Goal: Navigation & Orientation: Find specific page/section

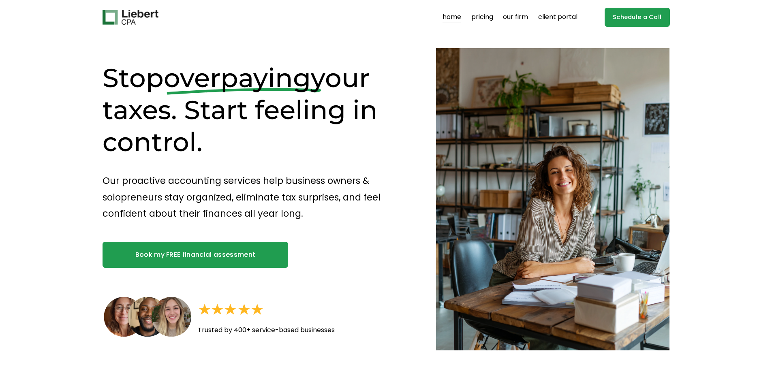
click at [480, 19] on link "pricing" at bounding box center [482, 17] width 22 height 13
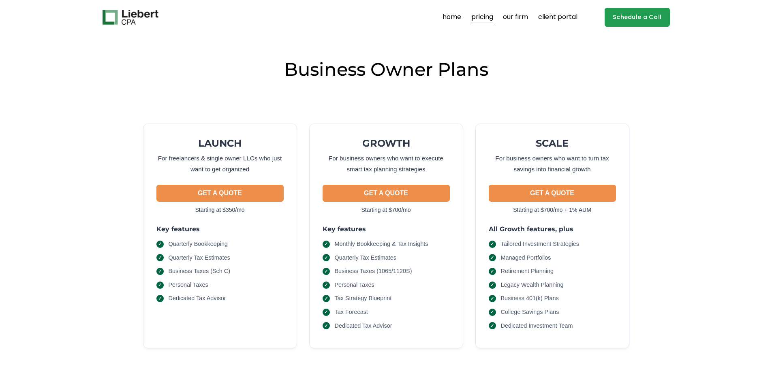
click at [512, 17] on link "our firm" at bounding box center [515, 17] width 25 height 13
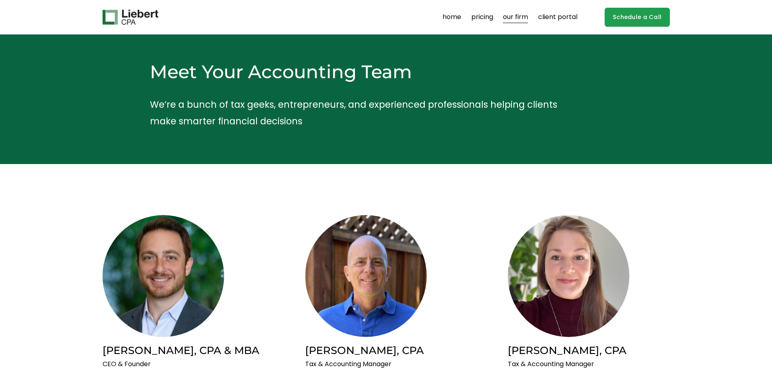
click at [484, 20] on link "pricing" at bounding box center [482, 17] width 22 height 13
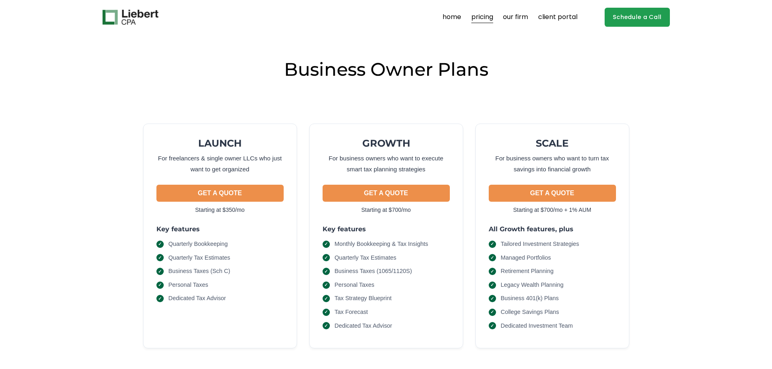
click at [514, 14] on link "our firm" at bounding box center [515, 17] width 25 height 13
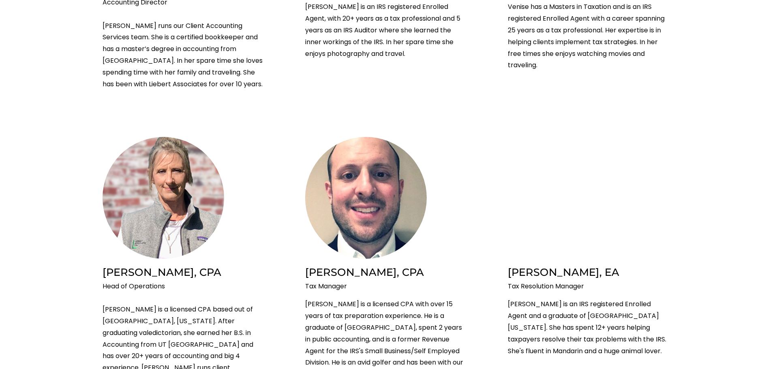
scroll to position [689, 0]
